Goal: Task Accomplishment & Management: Complete application form

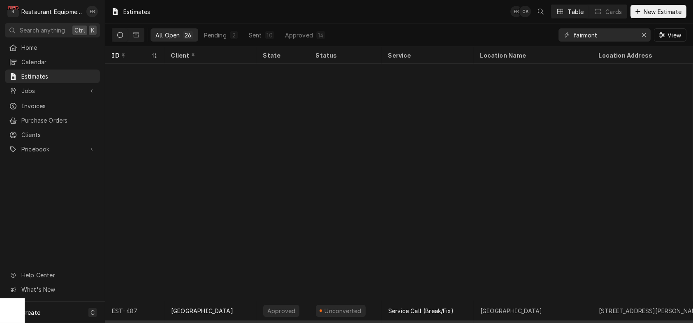
scroll to position [262, 0]
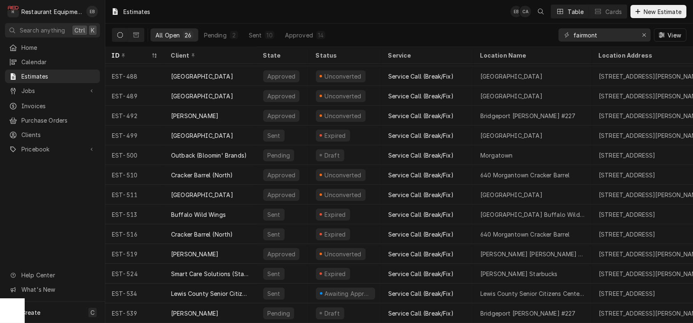
drag, startPoint x: 164, startPoint y: 0, endPoint x: 345, endPoint y: 9, distance: 181.2
click at [345, 9] on div "Estimates EB CA Table Cards New Estimate" at bounding box center [399, 11] width 588 height 23
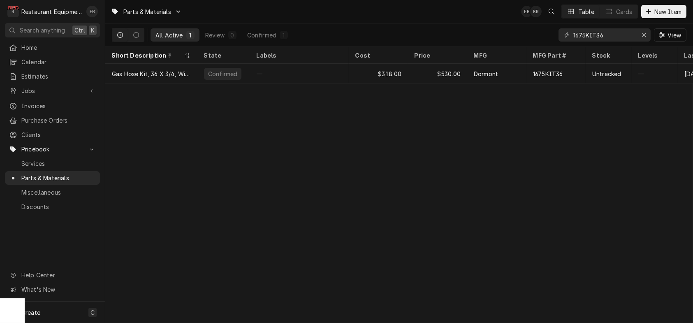
drag, startPoint x: 272, startPoint y: 0, endPoint x: 269, endPoint y: 106, distance: 105.8
click at [270, 106] on div "Parts & Materials EB KR Table Cards New Item All Active 1 Review 0 Confirmed 1 …" at bounding box center [399, 161] width 588 height 323
click at [339, 42] on div "All Active 1 Review 0 Confirmed 1 1675KIT36 View" at bounding box center [399, 34] width 575 height 23
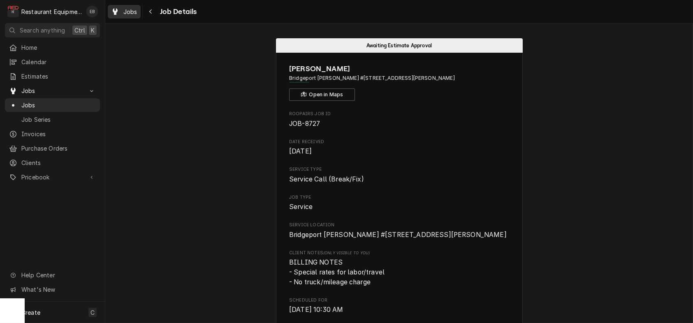
click at [131, 13] on span "Jobs" at bounding box center [130, 11] width 14 height 9
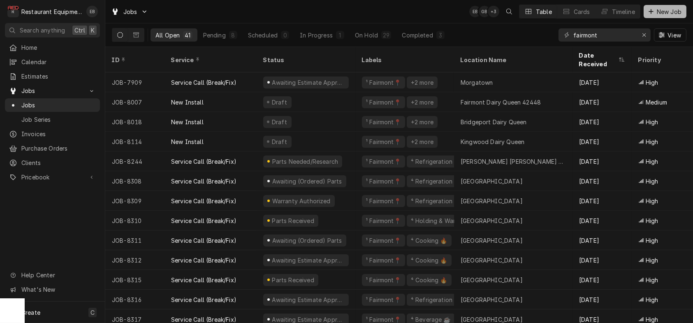
click at [657, 10] on span "New Job" at bounding box center [669, 11] width 28 height 9
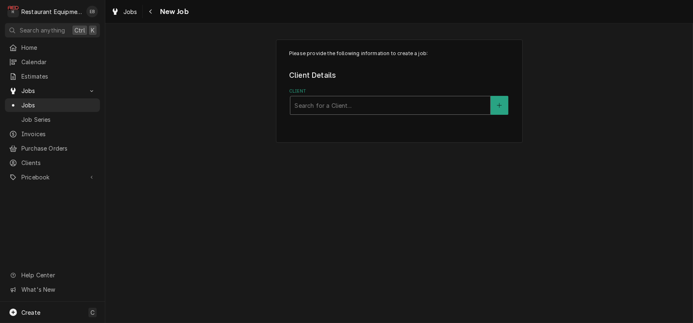
click at [366, 113] on div "Client" at bounding box center [391, 105] width 192 height 15
type input "Outback"
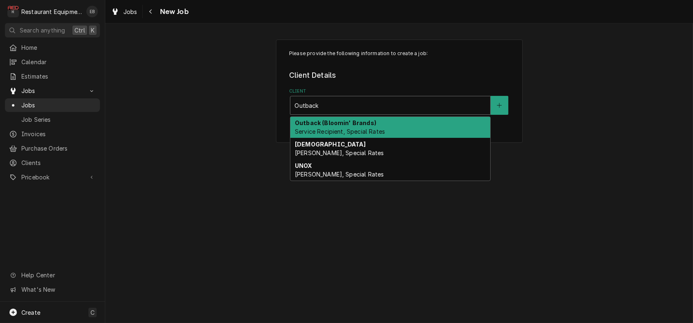
click at [382, 132] on div "Outback (Bloomin' Brands) Service Recipient, Special Rates" at bounding box center [390, 127] width 200 height 21
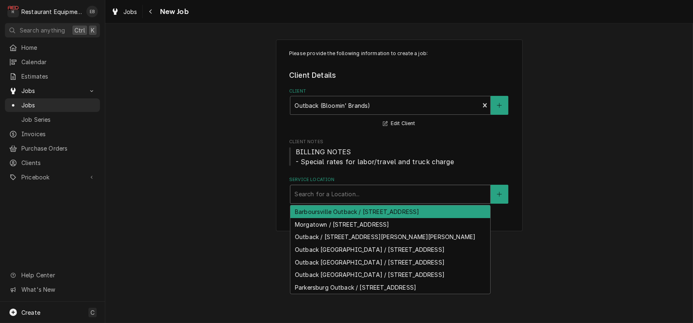
click at [362, 202] on div "Service Location" at bounding box center [391, 194] width 192 height 15
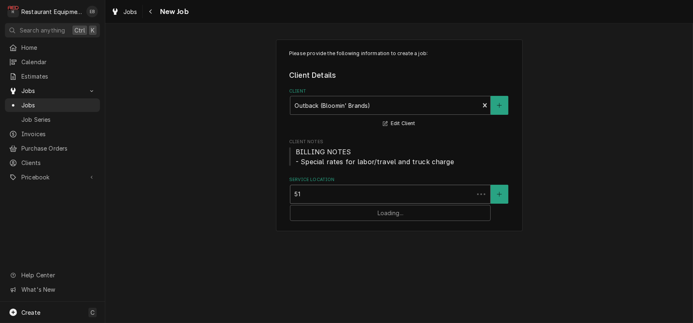
type input "510"
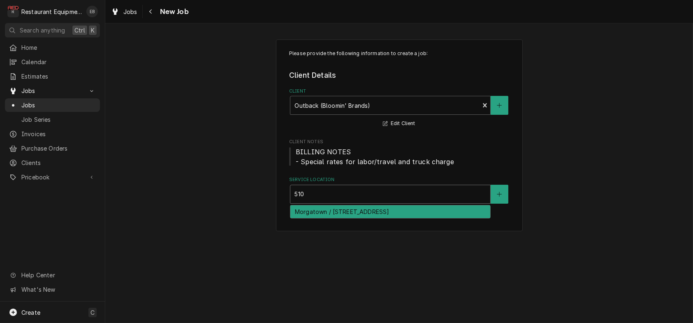
click at [355, 218] on div "Morgatown / 510 Venture Dr, Morgantown, WV 26505" at bounding box center [390, 211] width 200 height 13
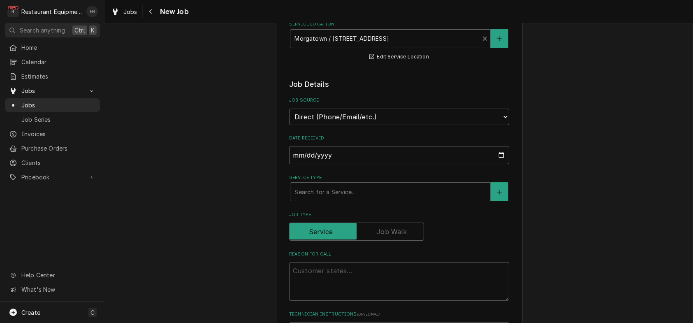
scroll to position [192, 0]
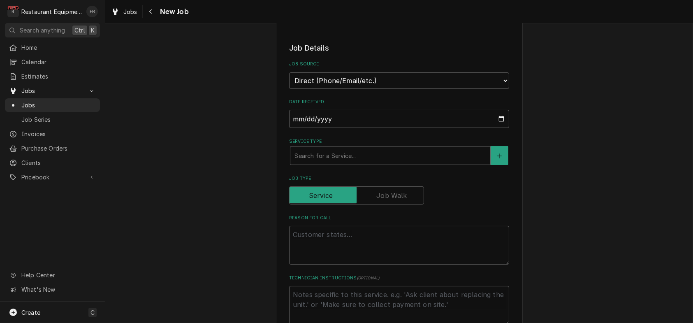
click at [330, 163] on div "Service Type" at bounding box center [391, 155] width 192 height 15
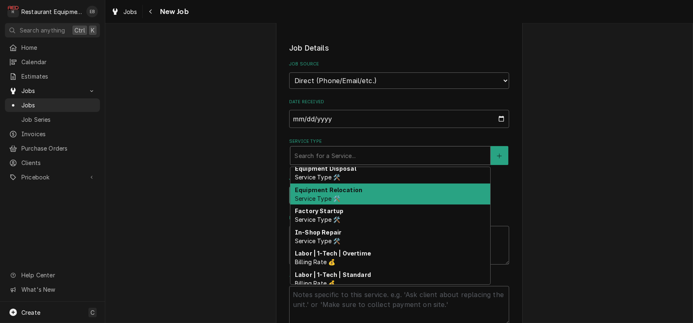
scroll to position [0, 0]
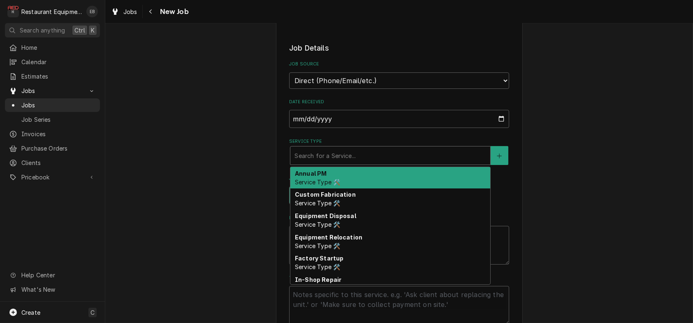
type textarea "x"
type input "b"
type textarea "x"
type input "be"
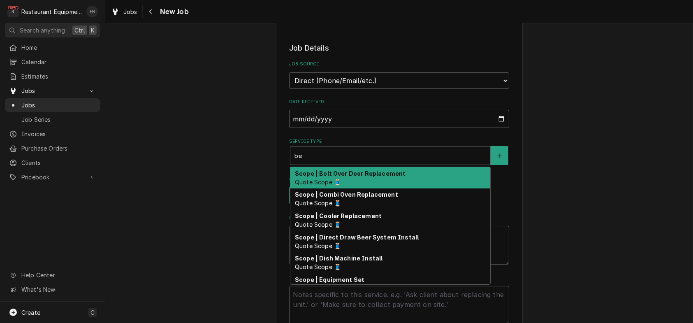
type textarea "x"
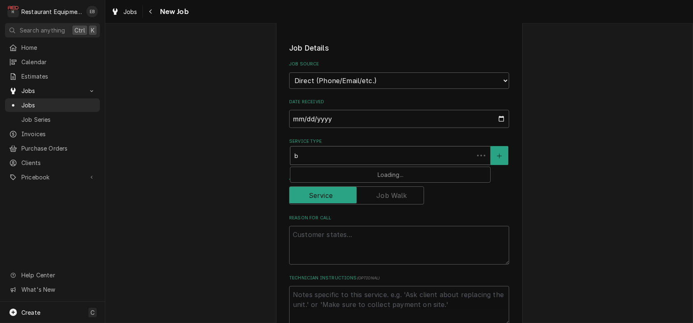
type input "br"
type textarea "x"
type input "bre"
type textarea "x"
type input "bree"
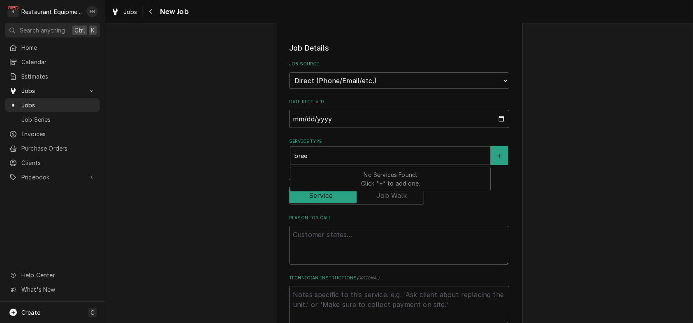
type textarea "x"
type input "bre"
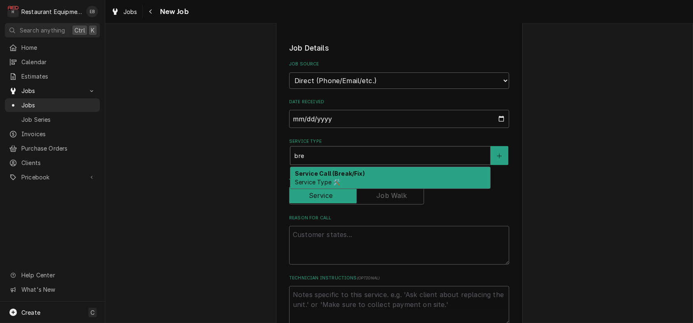
click at [339, 188] on div "Service Call (Break/Fix) Service Type 🛠️" at bounding box center [390, 177] width 200 height 21
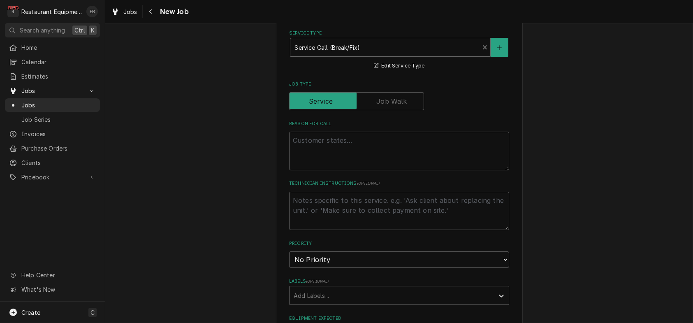
scroll to position [302, 0]
click at [339, 169] on textarea "Reason For Call" at bounding box center [399, 149] width 220 height 39
type textarea "x"
type textarea "U"
type textarea "x"
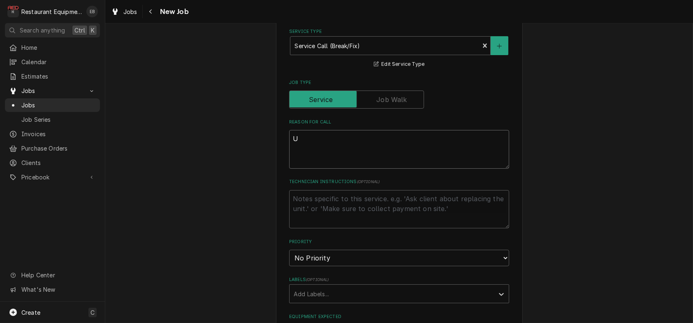
type textarea "Un"
type textarea "x"
type textarea "Uno"
type textarea "x"
type textarea "Unox"
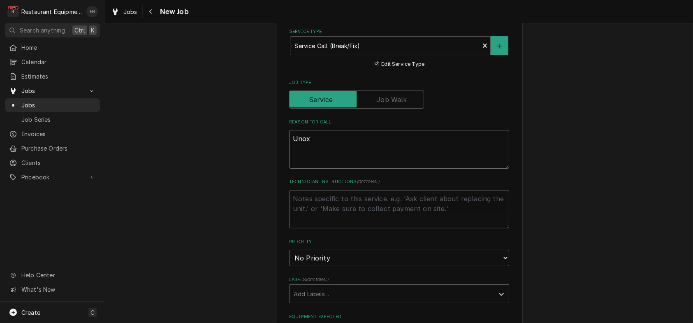
type textarea "x"
type textarea "Unox"
type textarea "x"
type textarea "Unox i"
type textarea "x"
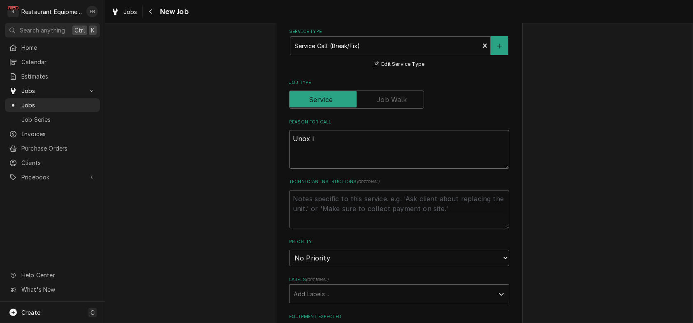
type textarea "Unox is"
type textarea "x"
type textarea "Unox is"
type textarea "x"
type textarea "Unox is n"
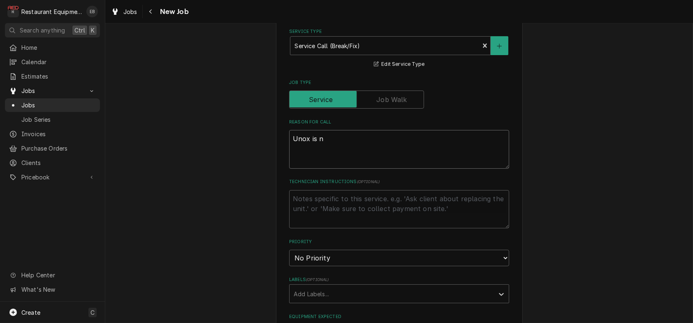
type textarea "x"
type textarea "Unox is no"
type textarea "x"
type textarea "Unox is not"
type textarea "x"
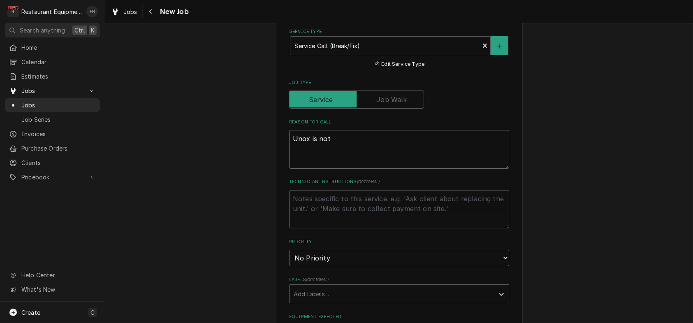
type textarea "Unox is not"
type textarea "x"
type textarea "Unox is not h"
type textarea "x"
type textarea "Unox is not he"
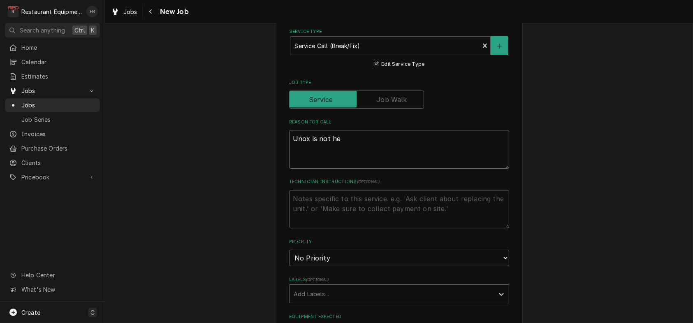
type textarea "x"
type textarea "Unox is not hea"
type textarea "x"
type textarea "Unox is not heat"
type textarea "x"
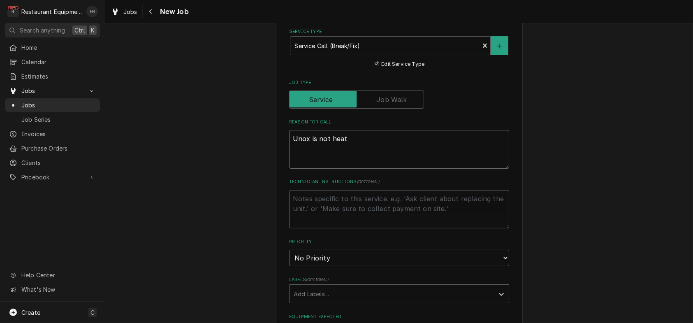
type textarea "Unox is not heati"
type textarea "x"
type textarea "Unox is not heatin"
type textarea "x"
type textarea "Unox is not heating"
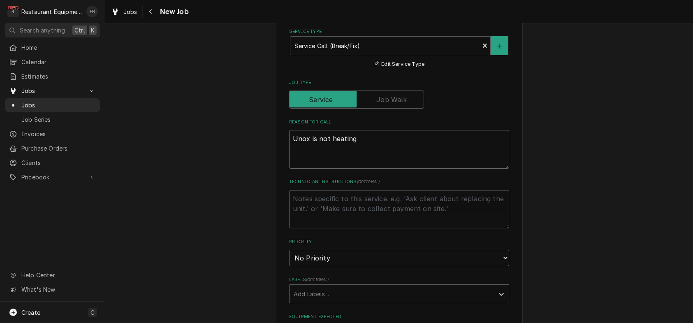
type textarea "x"
type textarea "Unox is not heating."
type textarea "x"
type textarea "Unox is not heating."
type textarea "x"
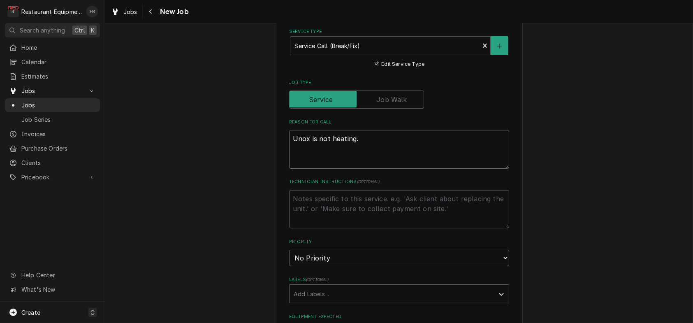
type textarea "Unox is not heating."
type textarea "x"
type textarea "Unox is not heating. T"
type textarea "x"
type textarea "Unox is not heating. Te"
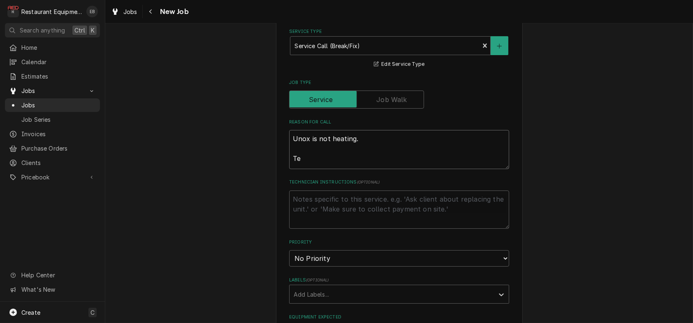
type textarea "x"
type textarea "Unox is not heating. Tec"
type textarea "x"
type textarea "Unox is not heating. Tech"
type textarea "x"
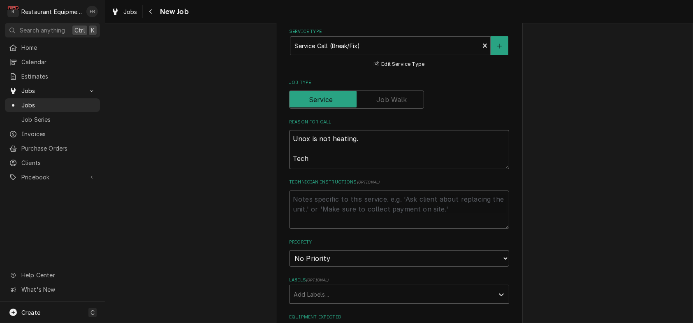
type textarea "Unox is not heating. Tech"
type textarea "x"
type textarea "Unox is not heating. Tech N"
type textarea "x"
type textarea "Unox is not heating. Tech No"
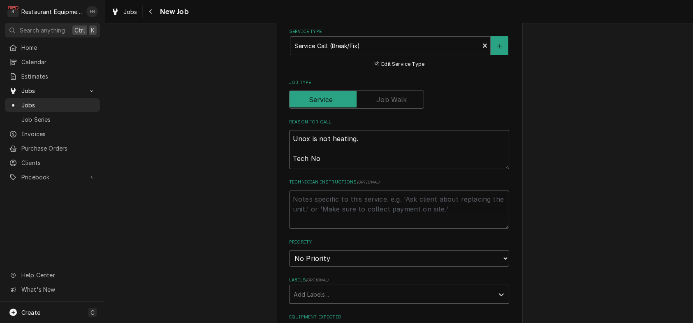
type textarea "x"
type textarea "Unox is not heating. Tech Not"
type textarea "x"
type textarea "Unox is not heating. Tech Note"
type textarea "x"
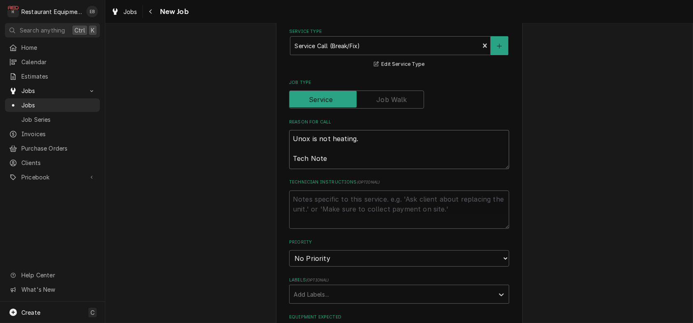
type textarea "Unox is not heating. Tech Notes"
type textarea "x"
type textarea "Unox is not heating. Tech Notes:"
type textarea "x"
type textarea "Unox is not heating. Tech Notes:"
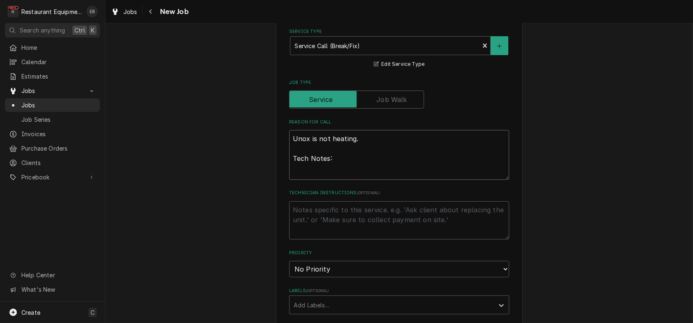
type textarea "x"
type textarea "Unox is not heating. Tech Notes: hksdfgju"
type textarea "x"
type textarea "Unox is not heating. Tech Notes: hksdfgj"
type textarea "x"
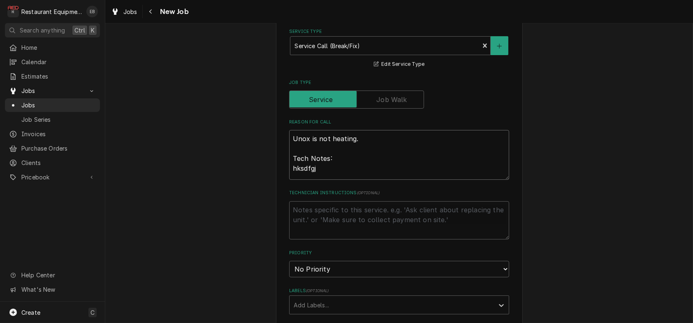
type textarea "Unox is not heating. Tech Notes: hksdfg"
type textarea "x"
type textarea "Unox is not heating. Tech Notes: hksdf"
type textarea "x"
type textarea "Unox is not heating. Tech Notes: hksd"
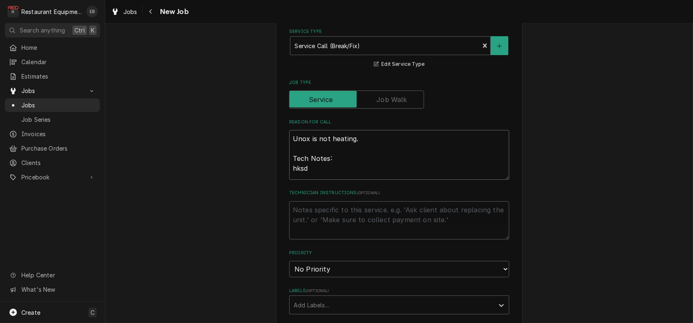
type textarea "x"
type textarea "Unox is not heating. Tech Notes: hks"
type textarea "x"
type textarea "Unox is not heating. Tech Notes: hk"
type textarea "x"
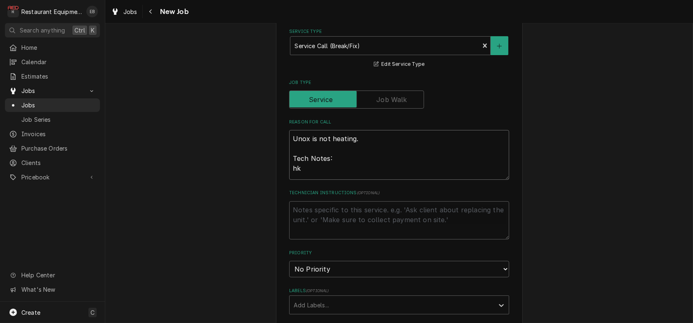
type textarea "Unox is not heating. Tech Notes: h"
type textarea "x"
type textarea "Unox is not heating. Tech Notes:"
type textarea "x"
type textarea "Unox is not heating. Tech Notes:"
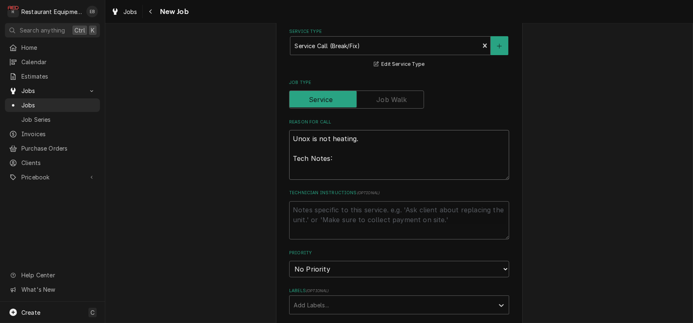
type textarea "x"
type textarea "Unox is not heating. Tech Notes"
type textarea "x"
type textarea "Unox is not heating. Tech Note"
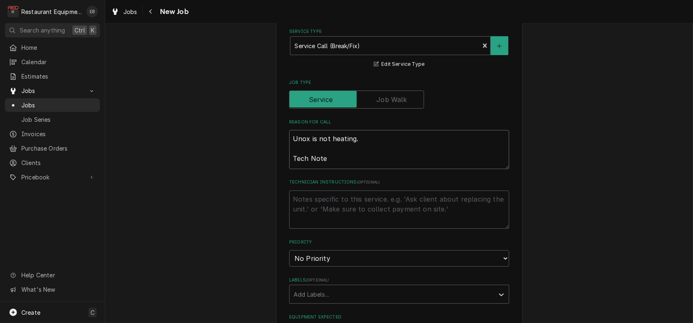
type textarea "x"
type textarea "Unox is not heating. Tech Not"
type textarea "x"
type textarea "Unox is not heating. Tech Note"
type textarea "x"
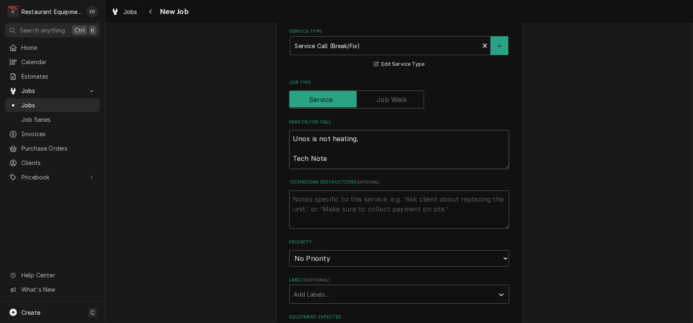
type textarea "Unox is not heating. Tech Notes"
type textarea "x"
type textarea "Unox is not heating. Tech Notes:"
type textarea "x"
type textarea "Unox is not heating. Tech Notes:"
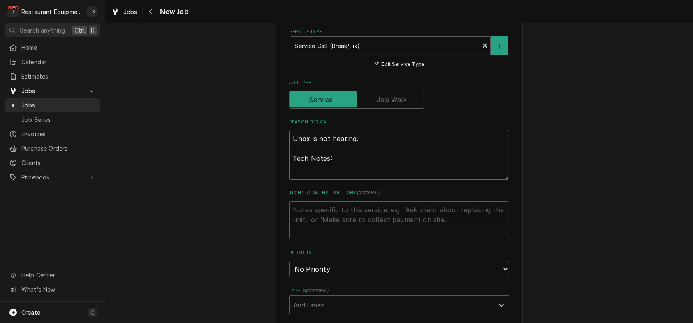
drag, startPoint x: 304, startPoint y: 220, endPoint x: 272, endPoint y: 200, distance: 37.3
click at [276, 200] on div "Please provide the following information to create a job: Client Details Client…" at bounding box center [399, 225] width 247 height 975
type textarea "x"
type textarea "Unox is not heating."
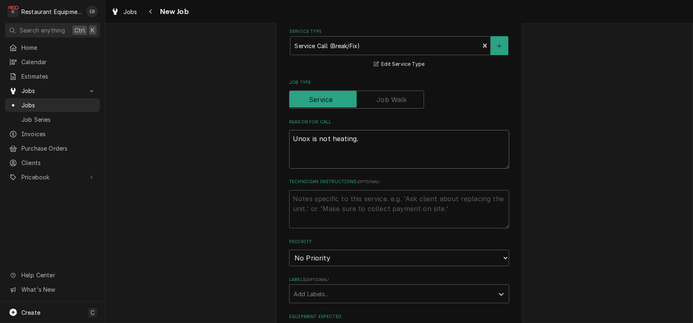
type textarea "x"
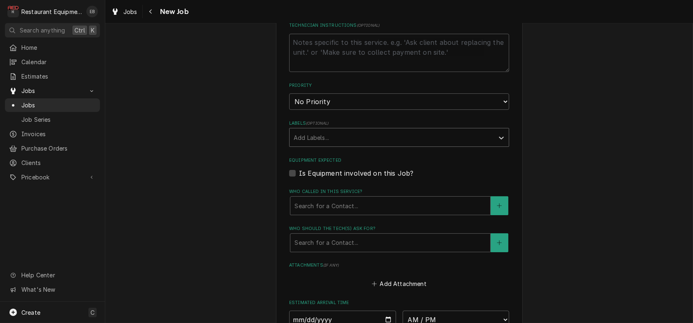
scroll to position [494, 0]
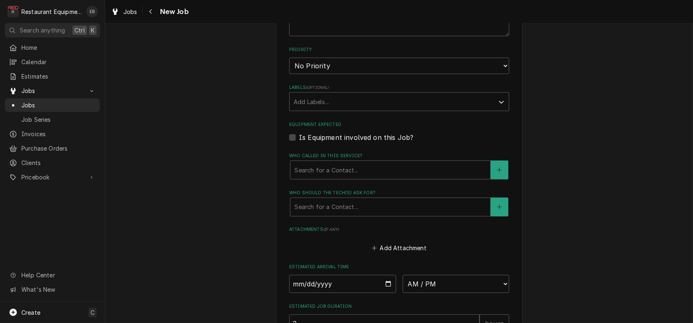
type textarea "Unox is not heating."
click at [370, 74] on select "No Priority Urgent High Medium Low" at bounding box center [399, 66] width 220 height 16
select select "2"
click at [289, 74] on select "No Priority Urgent High Medium Low" at bounding box center [399, 66] width 220 height 16
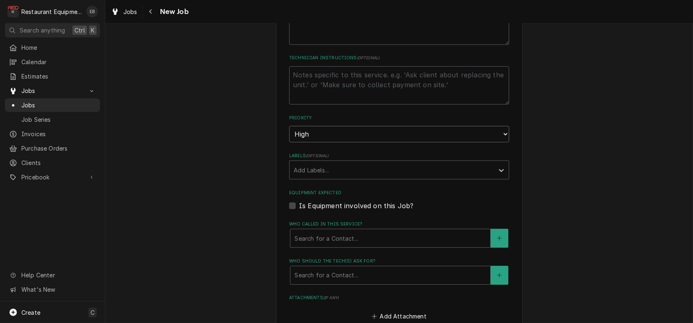
scroll to position [466, 0]
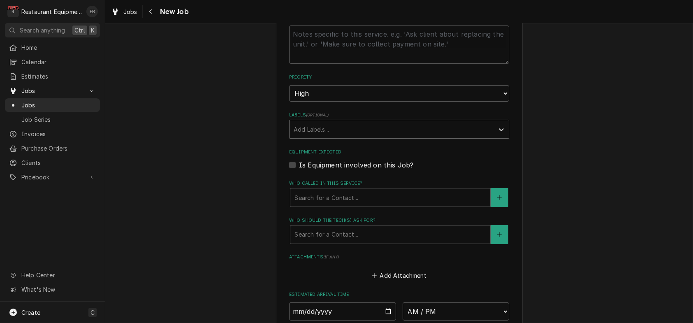
click at [338, 137] on div "Labels" at bounding box center [392, 129] width 196 height 15
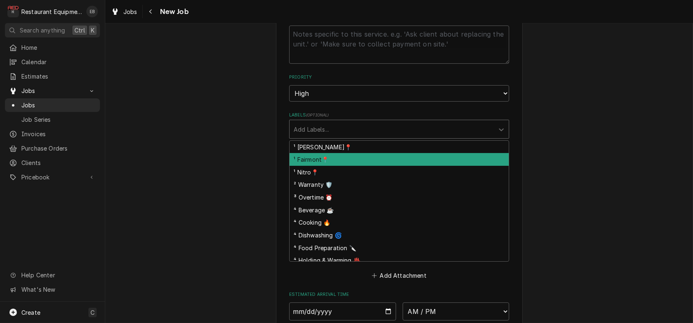
click at [332, 166] on div "¹ Fairmont📍" at bounding box center [399, 159] width 219 height 13
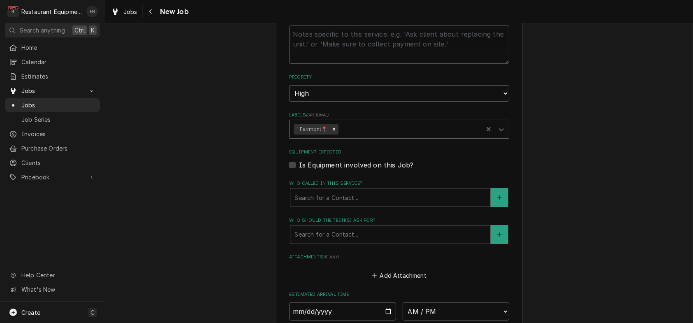
click at [354, 137] on div "Labels" at bounding box center [409, 129] width 139 height 15
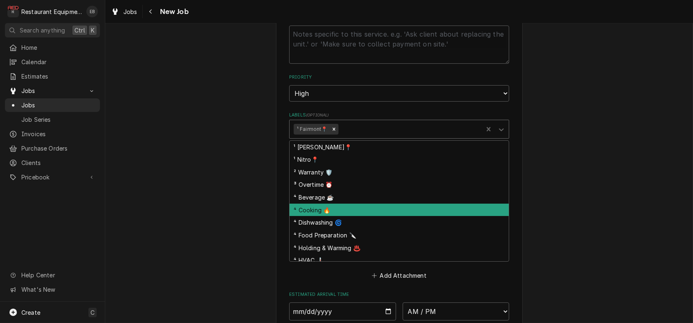
click at [341, 216] on div "⁴ Cooking 🔥" at bounding box center [399, 210] width 219 height 13
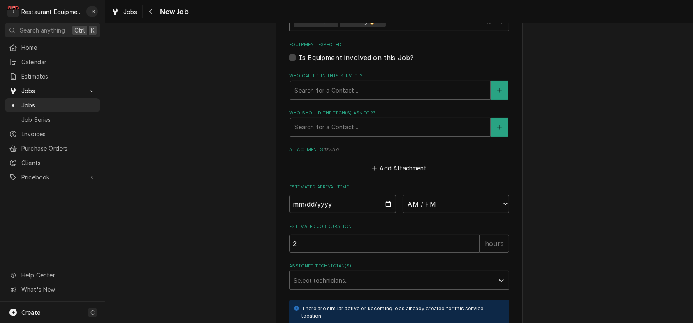
scroll to position [576, 0]
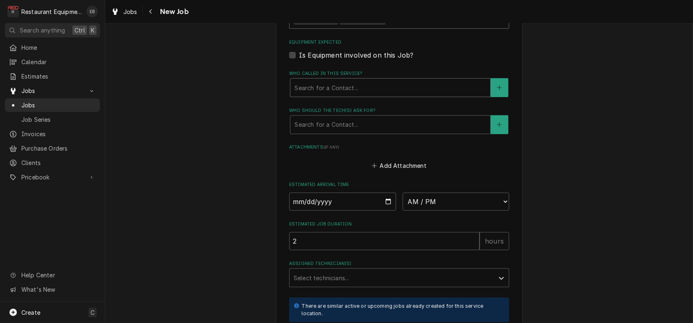
click at [355, 95] on div "Who called in this service?" at bounding box center [391, 87] width 192 height 15
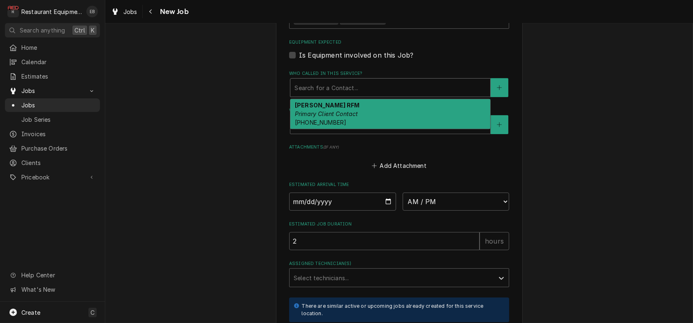
click at [358, 129] on div "Chris RFM Primary Client Contact (540) 838-1760" at bounding box center [390, 114] width 200 height 30
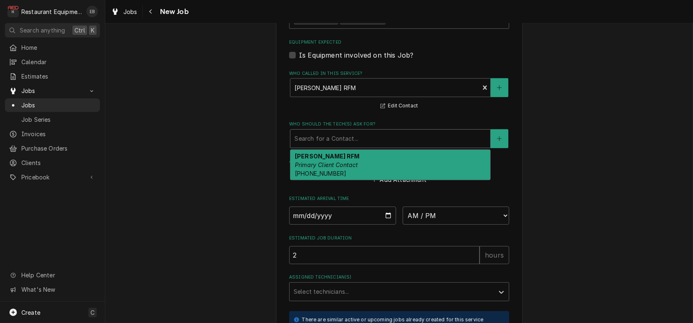
click at [353, 146] on div "Who should the tech(s) ask for?" at bounding box center [391, 138] width 192 height 15
click at [344, 168] on em "Primary Client Contact" at bounding box center [326, 164] width 63 height 7
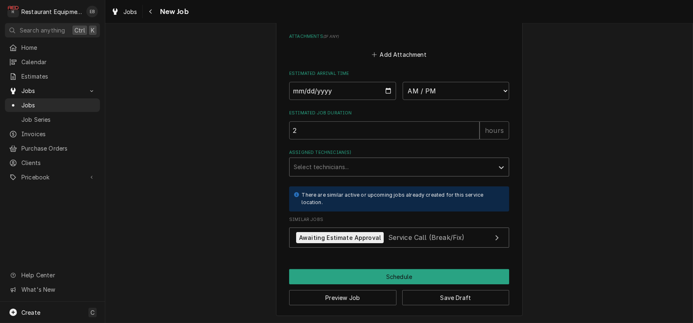
scroll to position [740, 0]
click at [389, 100] on input "Date" at bounding box center [342, 91] width 107 height 18
type textarea "x"
type input "2025-08-29"
type textarea "x"
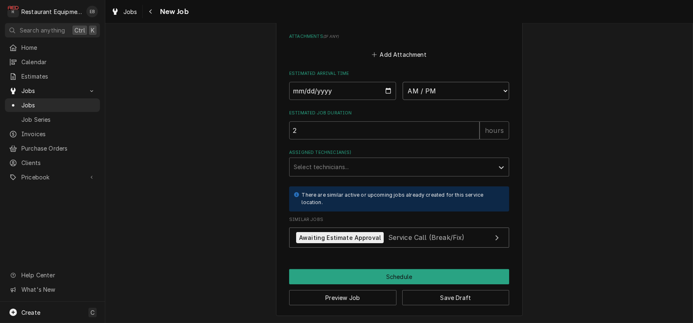
click at [476, 100] on select "AM / PM 6:00 AM 6:15 AM 6:30 AM 6:45 AM 7:00 AM 7:15 AM 7:30 AM 7:45 AM 8:00 AM…" at bounding box center [456, 91] width 107 height 18
select select "14:30:00"
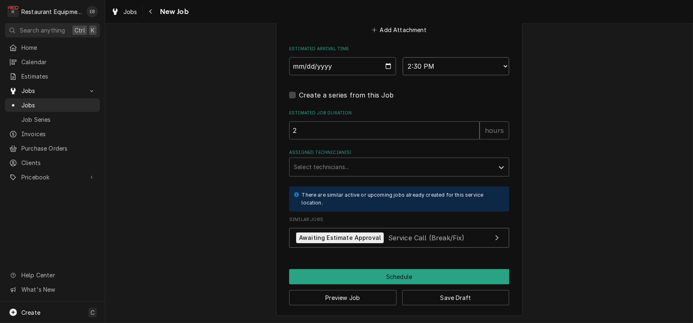
type textarea "x"
click at [408, 174] on div "Assigned Technician(s)" at bounding box center [392, 167] width 196 height 15
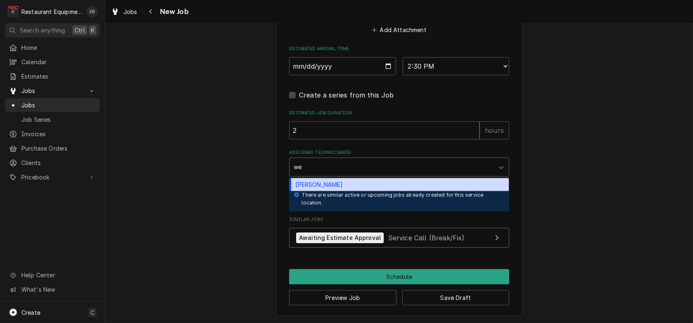
type input "wes"
click at [383, 191] on div "Wesley Fisher" at bounding box center [399, 184] width 219 height 13
type textarea "x"
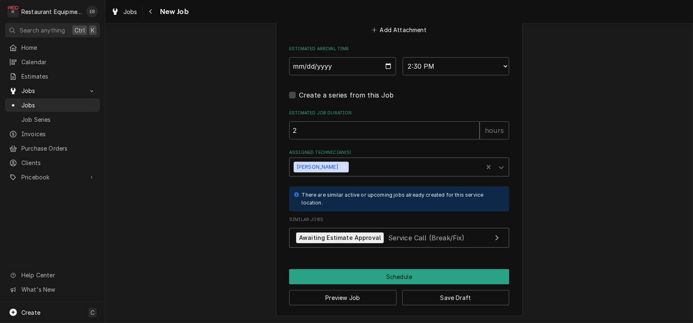
scroll to position [851, 0]
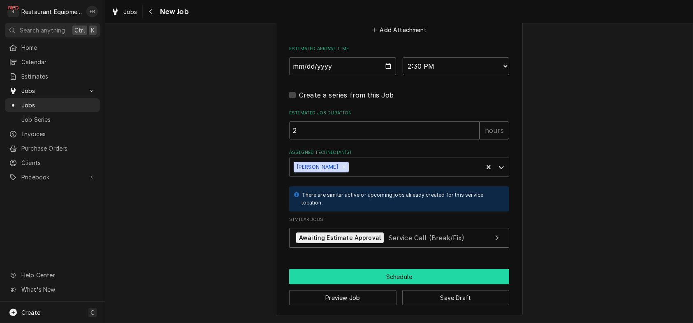
click at [361, 276] on button "Schedule" at bounding box center [399, 276] width 220 height 15
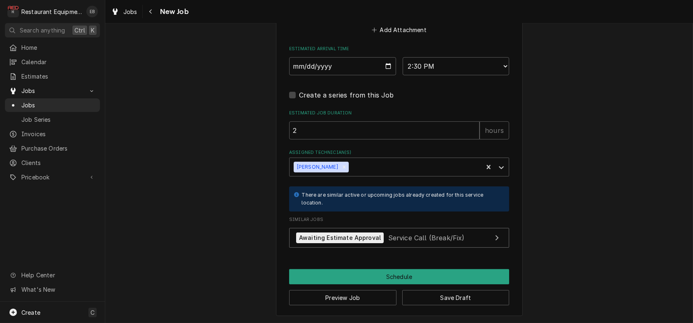
scroll to position [843, 0]
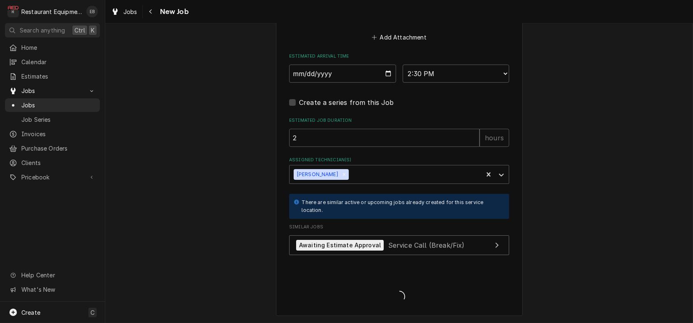
type textarea "x"
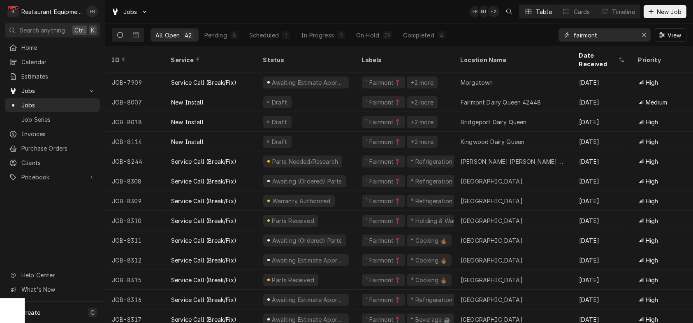
click at [625, 37] on input "fairmont" at bounding box center [604, 34] width 62 height 13
type input "f"
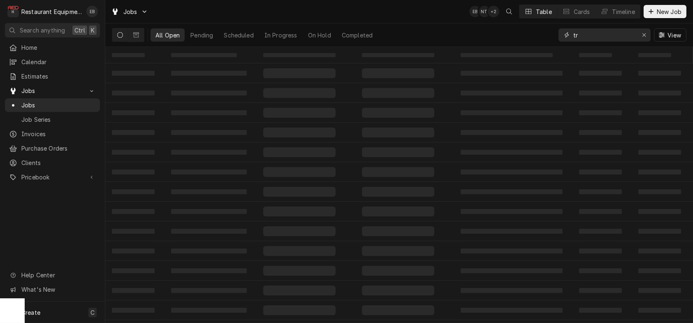
type input "t"
type input "e"
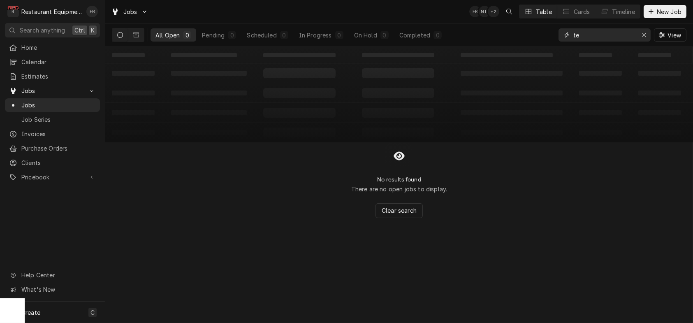
type input "t"
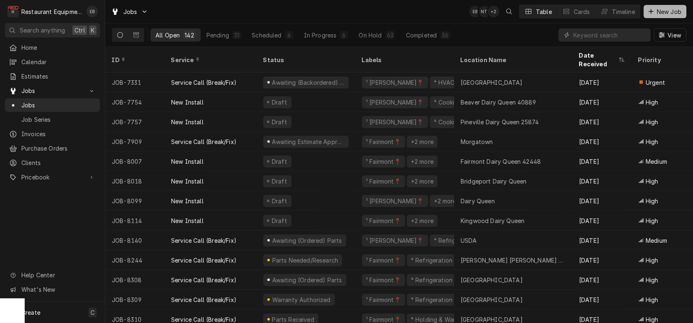
click at [649, 11] on icon "Dynamic Content Wrapper" at bounding box center [651, 12] width 5 height 6
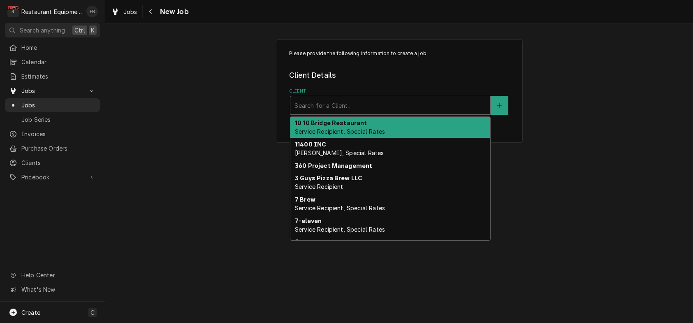
click at [353, 111] on div "Client" at bounding box center [391, 105] width 192 height 15
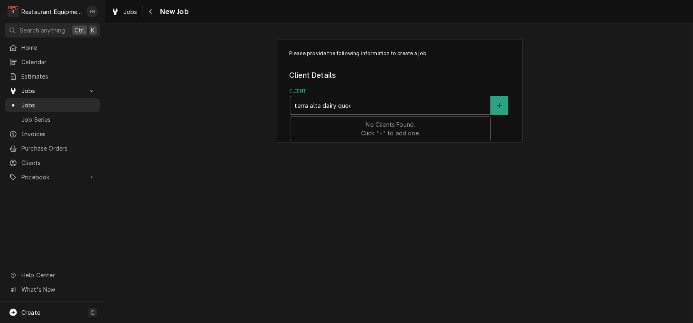
type input "terra alta dairy queen"
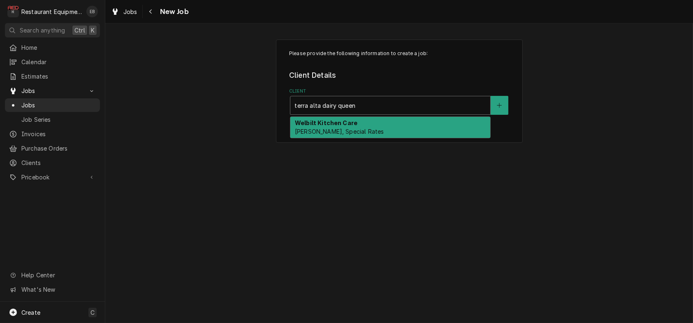
click at [341, 135] on span "[PERSON_NAME], Special Rates" at bounding box center [339, 131] width 89 height 7
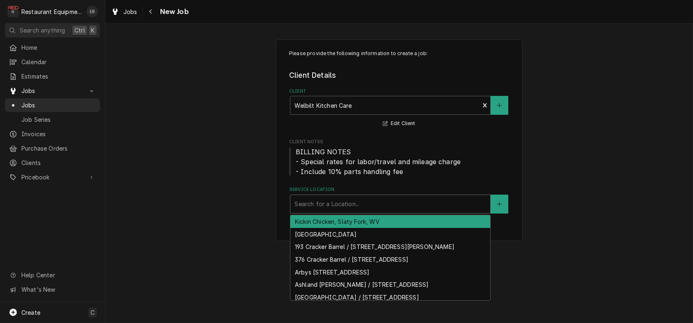
click at [337, 211] on div "Service Location" at bounding box center [391, 204] width 192 height 15
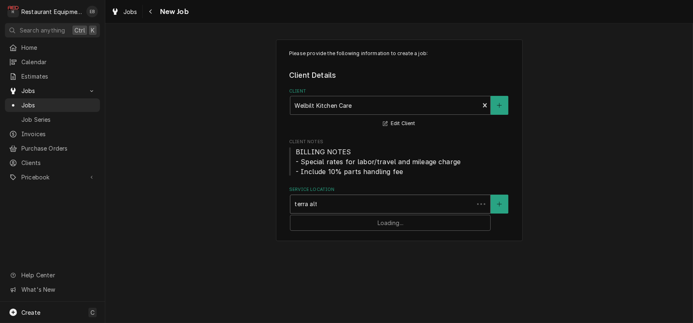
type input "terra alta"
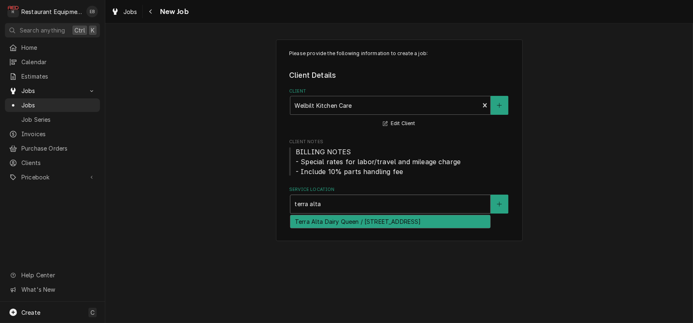
click at [355, 228] on div "Terra Alta Dairy Queen / [STREET_ADDRESS]" at bounding box center [390, 221] width 200 height 13
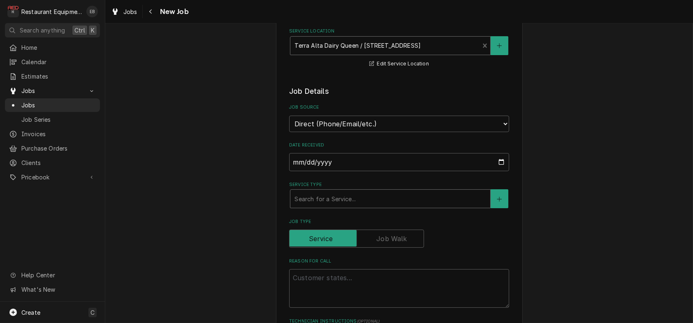
scroll to position [165, 0]
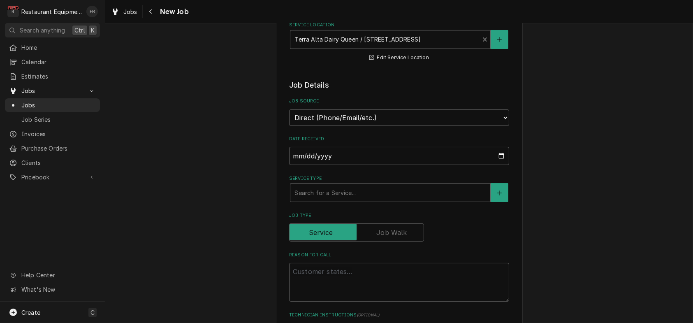
click at [354, 200] on div "Service Type" at bounding box center [391, 192] width 192 height 15
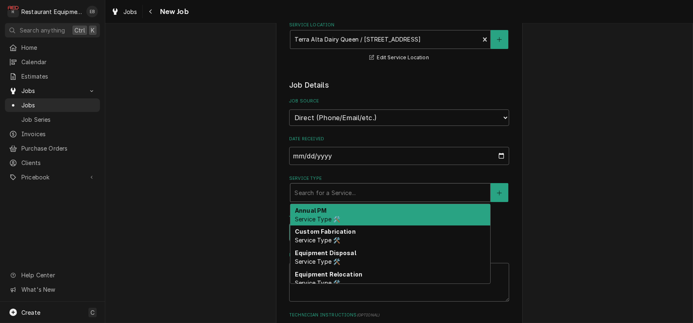
type textarea "x"
type input "i"
type textarea "x"
type input "in"
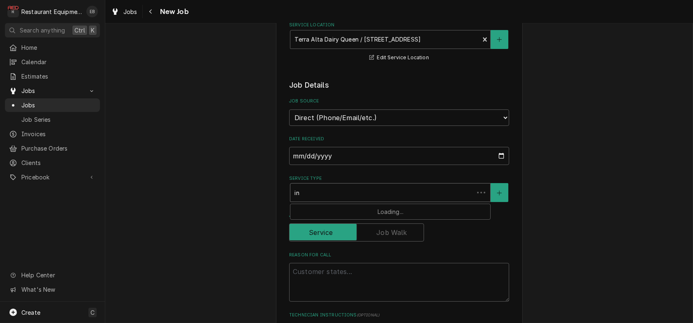
type textarea "x"
type input "ins"
type textarea "x"
type input "inst"
type textarea "x"
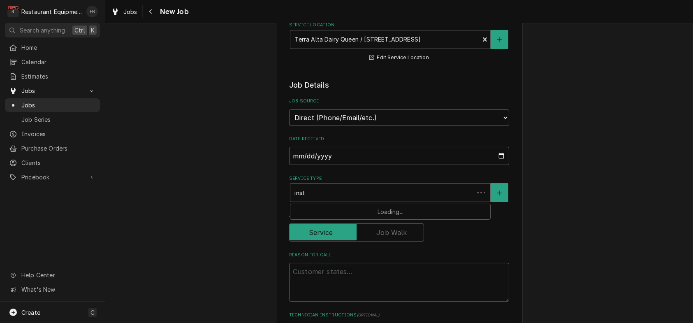
type input "insta"
type textarea "x"
type input "instal"
type textarea "x"
type input "install"
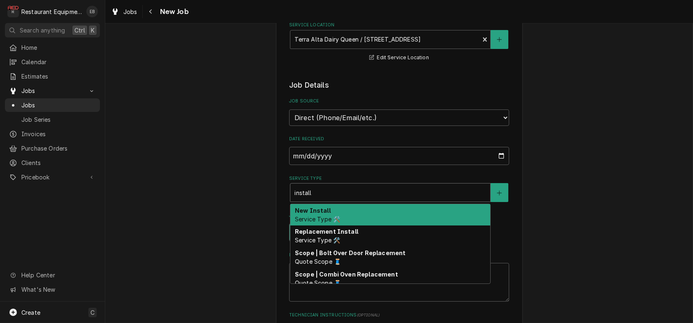
click at [323, 214] on strong "New Install" at bounding box center [313, 210] width 36 height 7
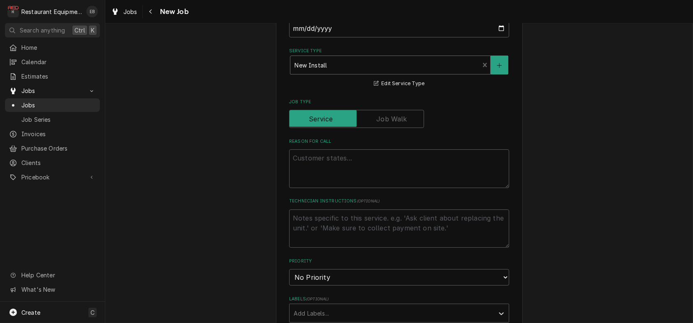
scroll to position [302, 0]
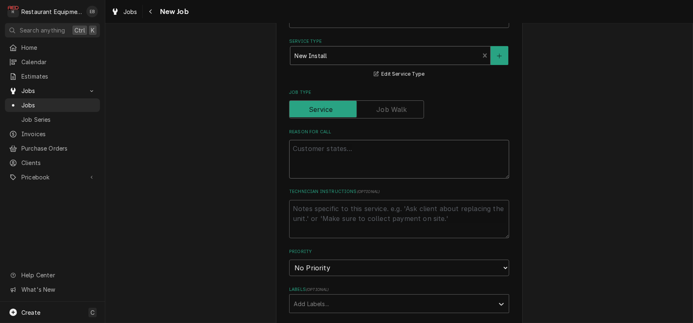
click at [343, 179] on textarea "Reason For Call" at bounding box center [399, 159] width 220 height 39
paste textarea "Lore: Ipsumdo Sita Cons Adipiscingeli: SE344140 Doeiusmo Temporinci Utla: 9/8/9…"
type textarea "x"
type textarea "Lore: Ipsumdo Sita Cons Adipiscingeli: SE344140 Doeiusmo Temporinci Utla: 9/8/9…"
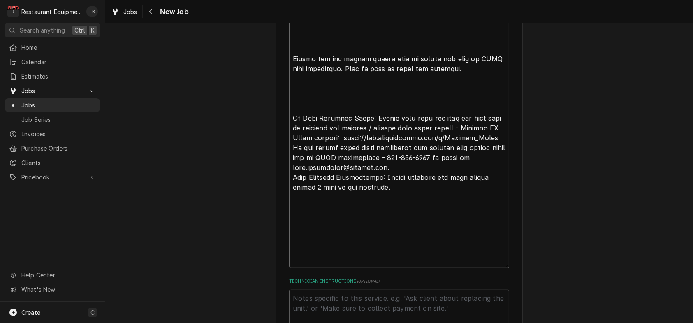
type textarea "x"
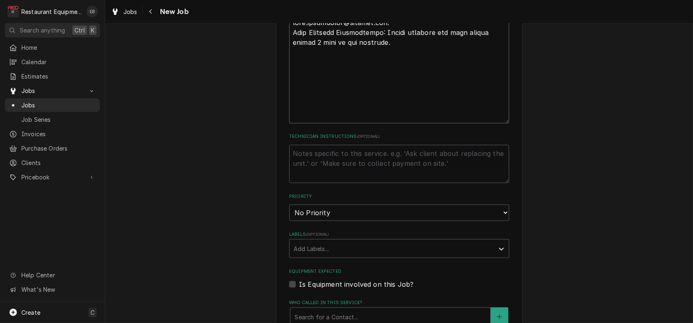
scroll to position [1367, 0]
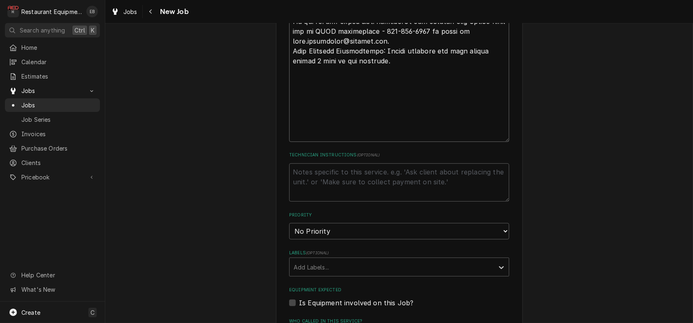
drag, startPoint x: 327, startPoint y: 121, endPoint x: 476, endPoint y: 121, distance: 149.3
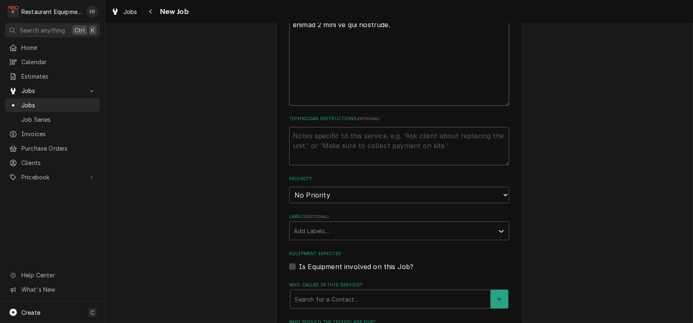
scroll to position [1422, 0]
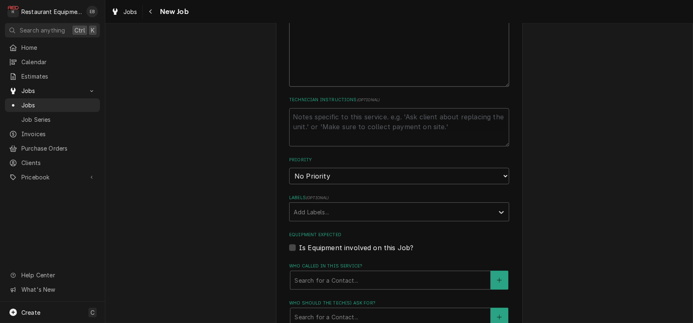
type textarea "Type: Install Rise Work Authorization: CA310567 Required Completion Date: 8/1/2…"
paste textarea "https://www.surveymonkey.com/r/Garland_Grill"
type textarea "x"
type textarea "https://www.surveymonkey.com/r/Garland_Grill"
type textarea "x"
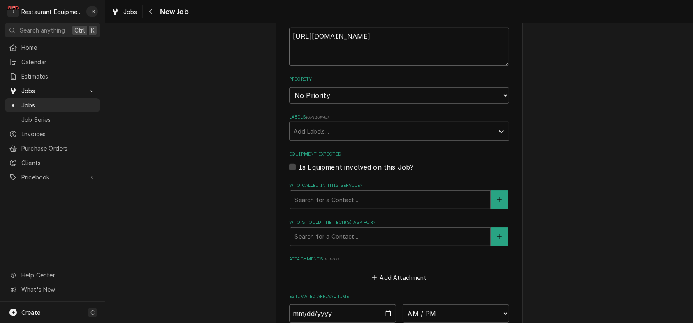
scroll to position [1504, 0]
type textarea "https://www.surveymonkey.com/r/Garland_Grill"
click at [376, 102] on select "No Priority Urgent High Medium Low" at bounding box center [399, 94] width 220 height 16
select select "2"
click at [289, 102] on select "No Priority Urgent High Medium Low" at bounding box center [399, 94] width 220 height 16
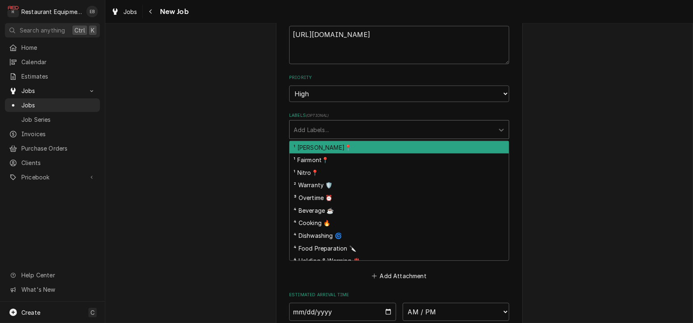
click at [343, 137] on div "Labels" at bounding box center [392, 129] width 196 height 15
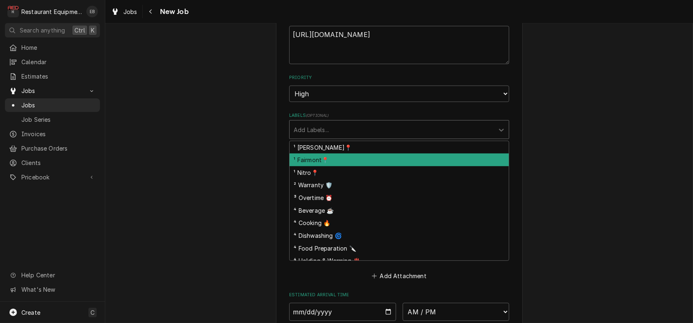
click at [324, 166] on div "¹ Fairmont📍" at bounding box center [399, 159] width 219 height 13
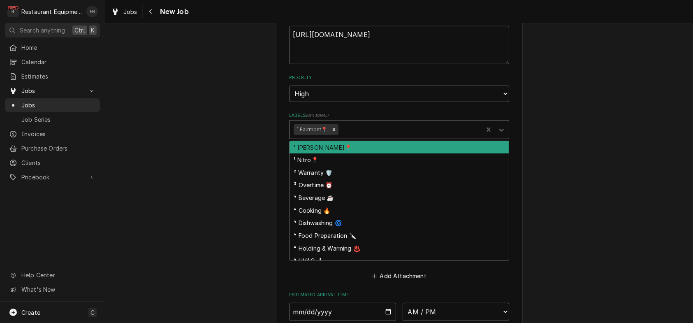
click at [357, 137] on div "Labels" at bounding box center [409, 129] width 139 height 15
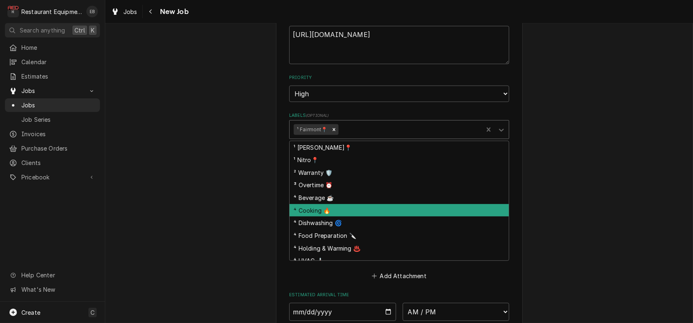
click at [334, 217] on div "⁴ Cooking 🔥" at bounding box center [399, 210] width 219 height 13
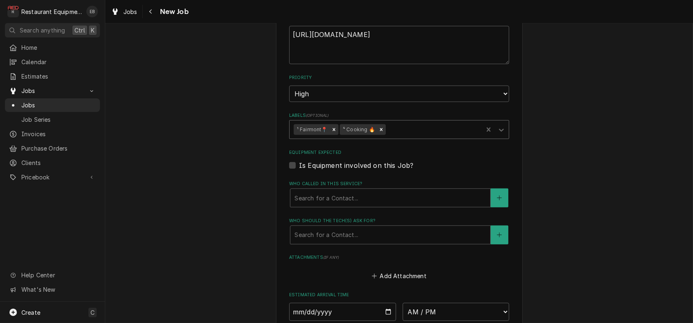
click at [409, 137] on div "Labels" at bounding box center [433, 129] width 91 height 15
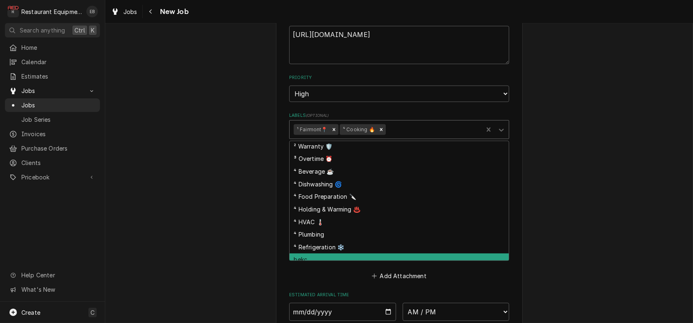
scroll to position [0, 0]
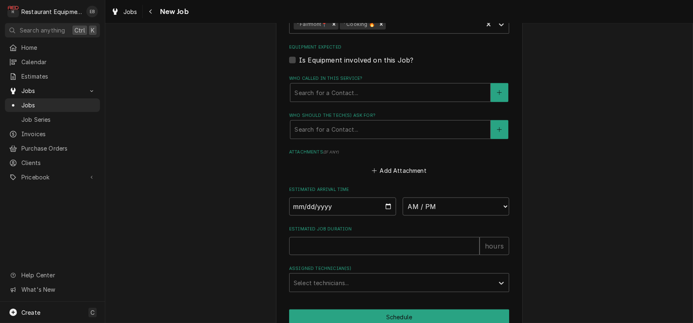
scroll to position [1613, 0]
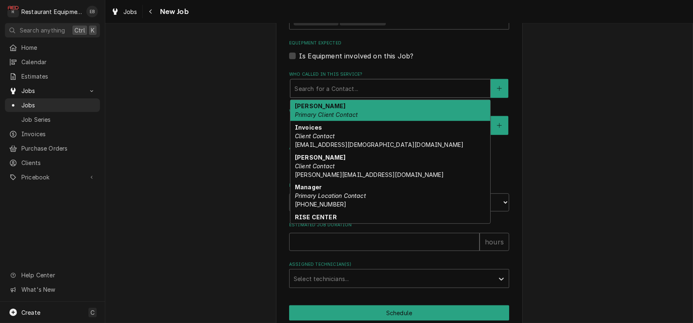
click at [355, 96] on div "Who called in this service?" at bounding box center [391, 88] width 192 height 15
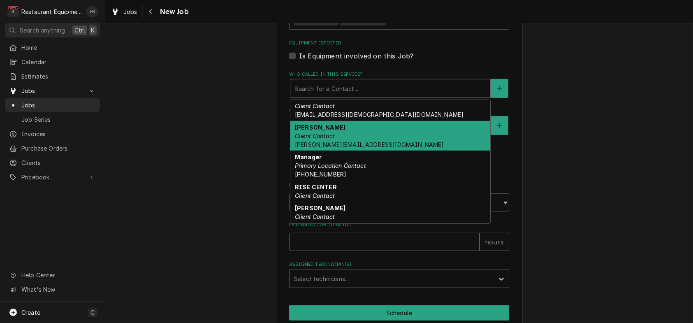
scroll to position [40, 0]
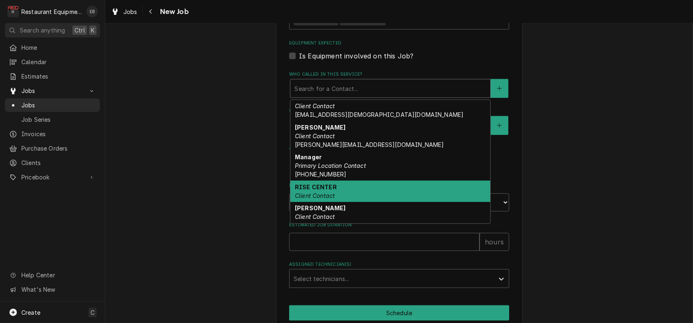
click at [328, 190] on strong "RISE CENTER" at bounding box center [316, 186] width 42 height 7
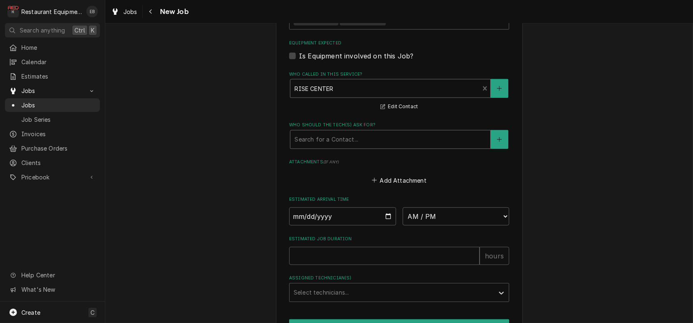
click at [345, 147] on div "Who should the tech(s) ask for?" at bounding box center [391, 139] width 192 height 15
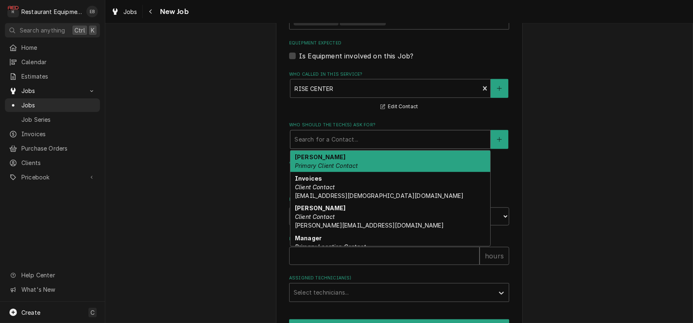
click at [337, 172] on div "Chris Morra Primary Client Contact" at bounding box center [390, 161] width 200 height 21
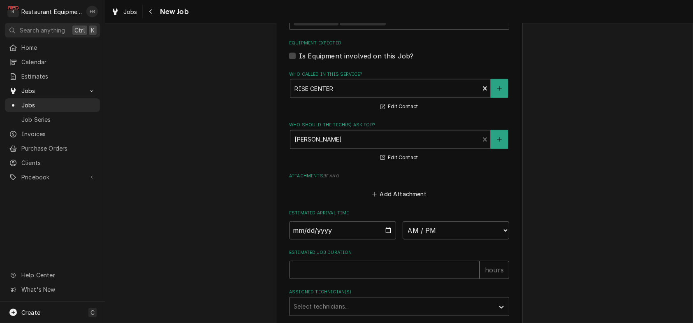
click at [361, 147] on div "Who should the tech(s) ask for?" at bounding box center [385, 139] width 181 height 15
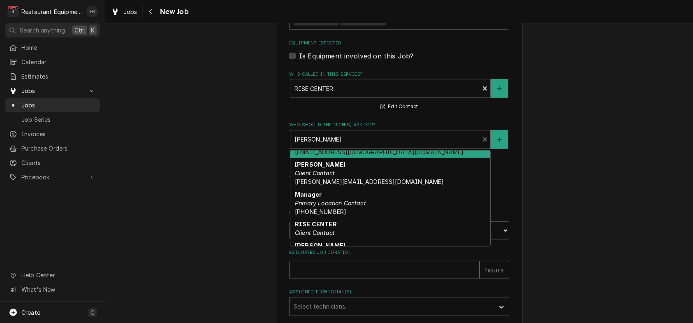
scroll to position [55, 0]
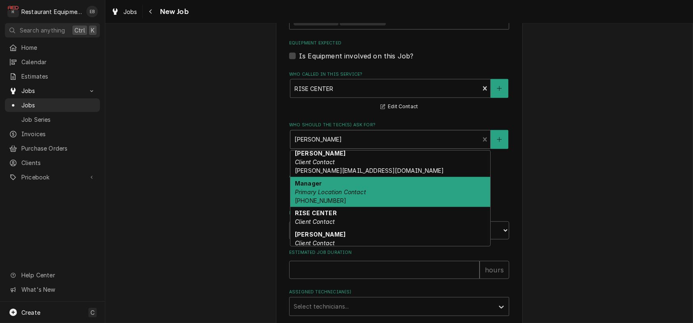
click at [350, 207] on div "Manager Primary Location Contact (512) 343-3100" at bounding box center [390, 192] width 200 height 30
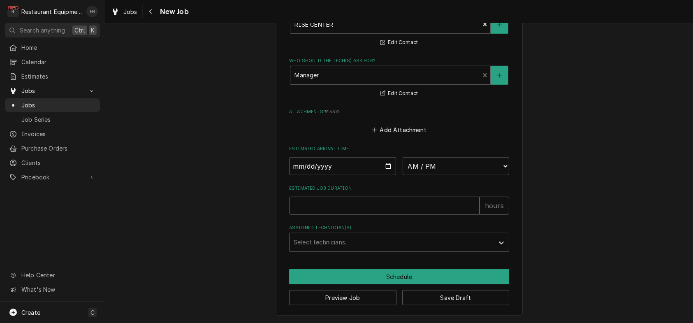
scroll to position [1751, 0]
click at [389, 175] on input "Date" at bounding box center [342, 166] width 107 height 18
click at [466, 291] on button "Save Draft" at bounding box center [455, 297] width 107 height 15
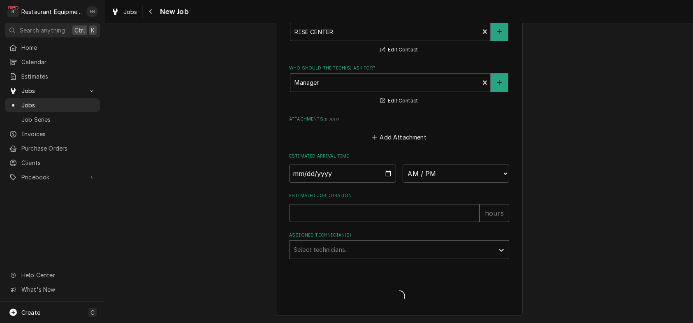
type textarea "x"
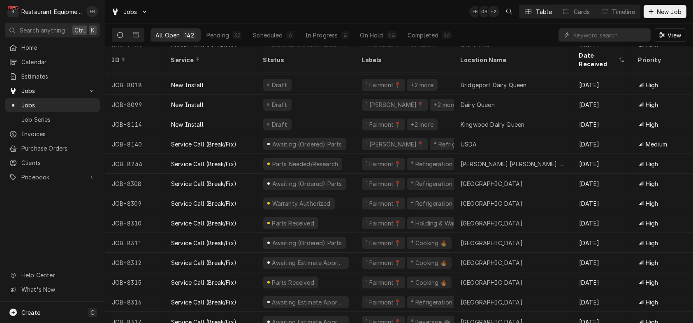
scroll to position [109, 0]
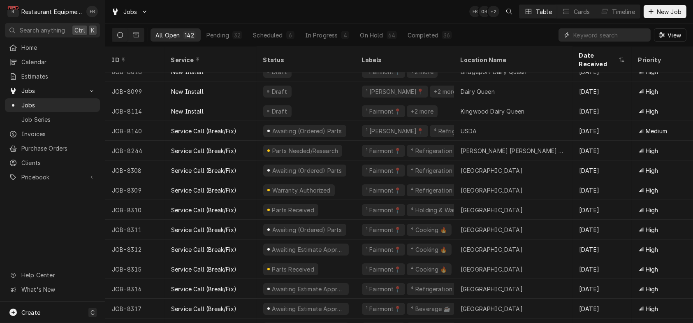
click at [598, 35] on input "Dynamic Content Wrapper" at bounding box center [609, 34] width 73 height 13
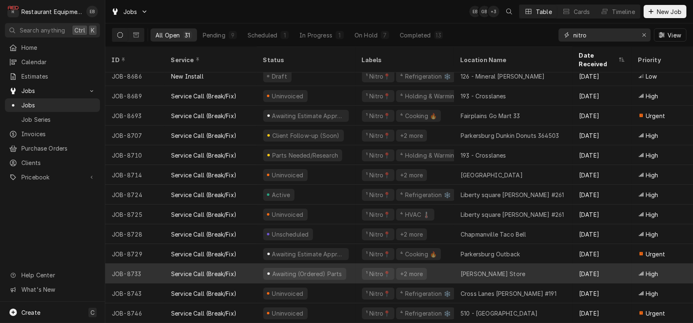
scroll to position [367, 0]
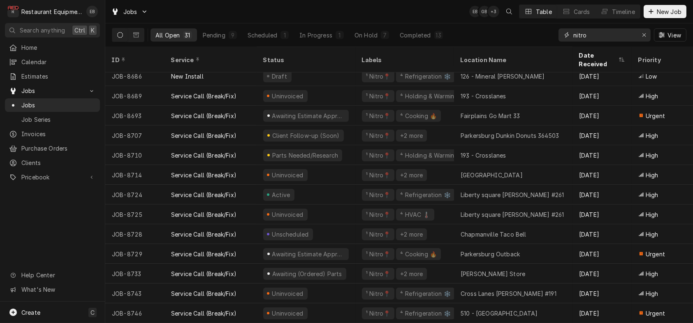
type input "nitro"
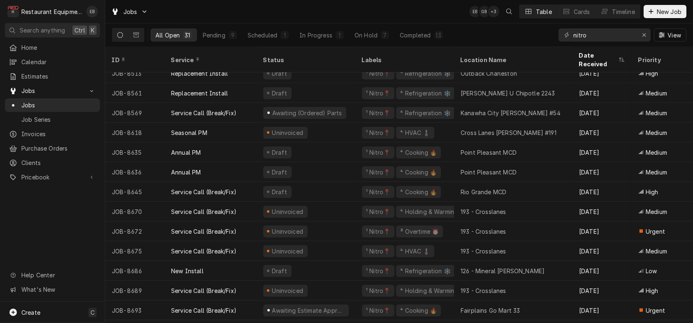
scroll to position [166, 0]
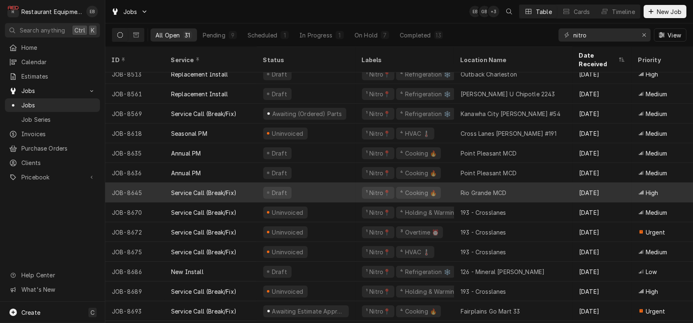
click at [327, 191] on div "Draft" at bounding box center [306, 193] width 99 height 20
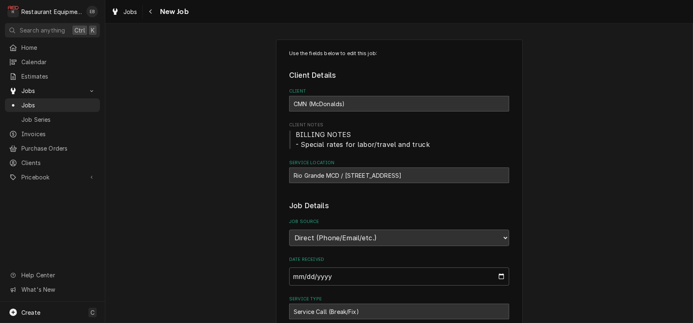
type textarea "x"
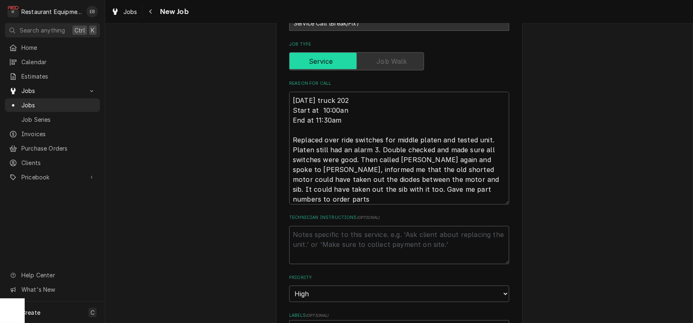
scroll to position [274, 0]
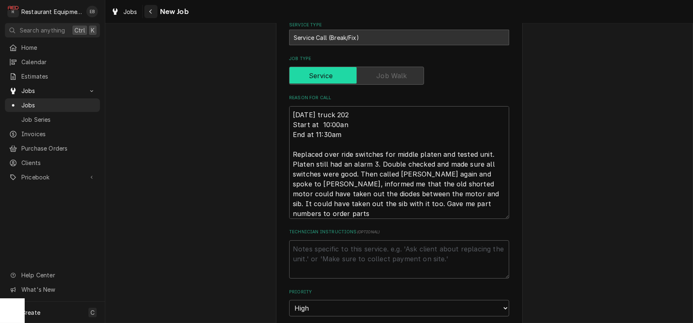
click at [153, 13] on icon "Navigate back" at bounding box center [151, 12] width 4 height 6
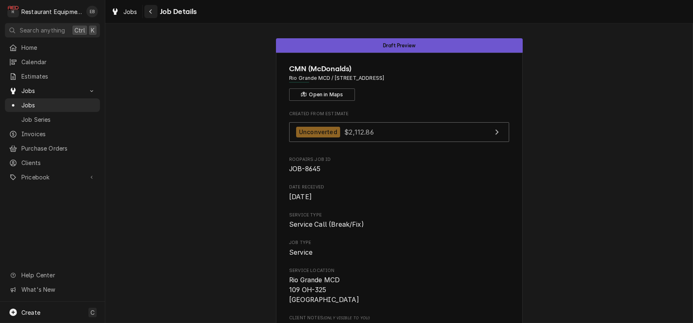
click at [158, 13] on button "Navigate back" at bounding box center [150, 11] width 13 height 13
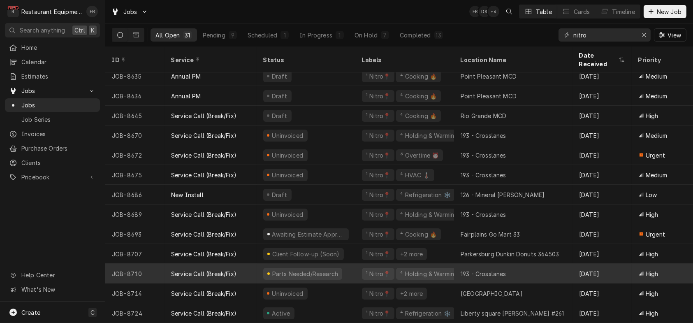
scroll to position [148, 0]
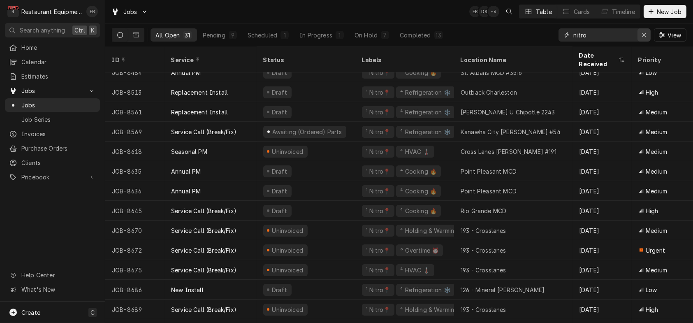
click at [643, 38] on div "Erase input" at bounding box center [644, 35] width 8 height 8
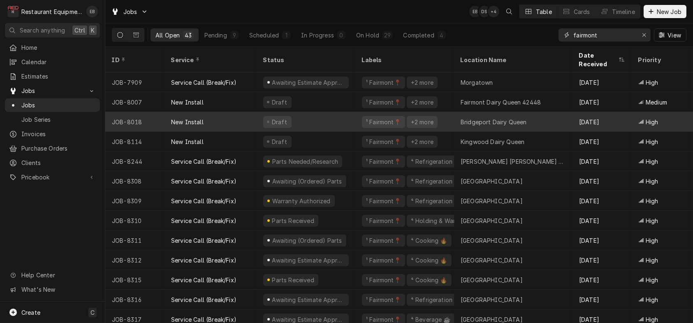
type input "fairmont"
